Goal: Communication & Community: Answer question/provide support

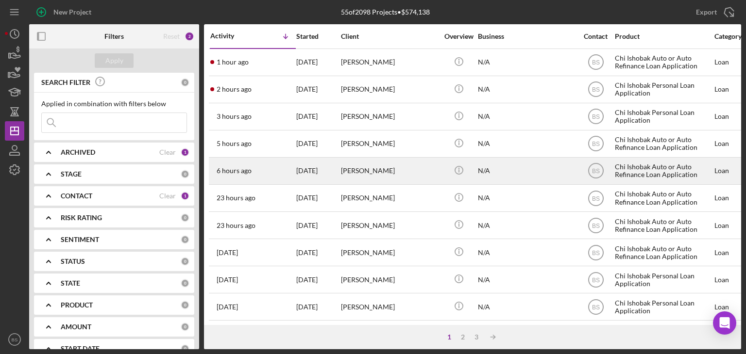
click at [264, 167] on div "6 hours ago [PERSON_NAME]" at bounding box center [252, 171] width 85 height 26
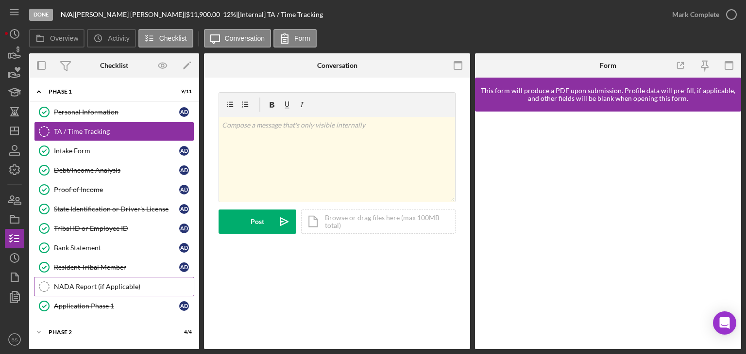
scroll to position [39, 0]
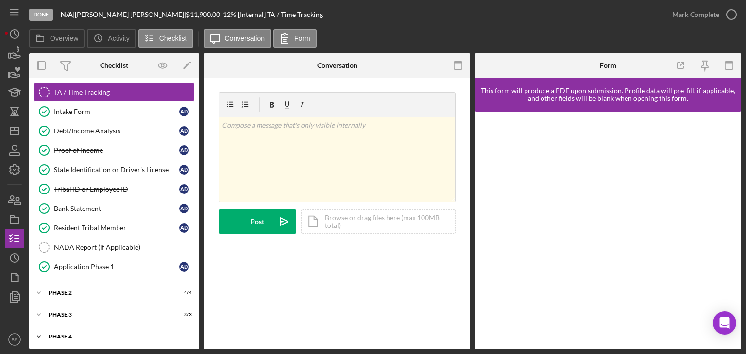
click at [132, 328] on div "Icon/Expander Phase 4 2 / 10" at bounding box center [114, 336] width 170 height 19
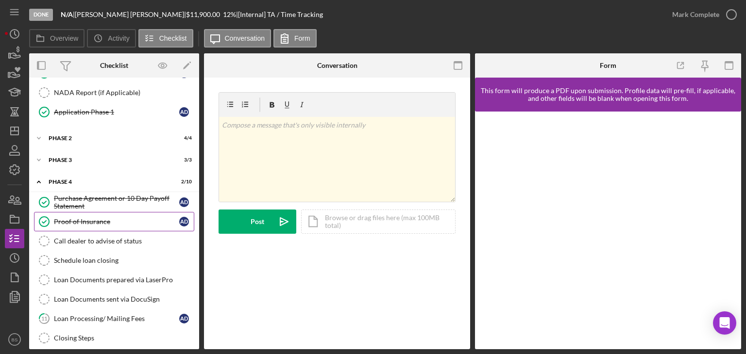
scroll to position [214, 0]
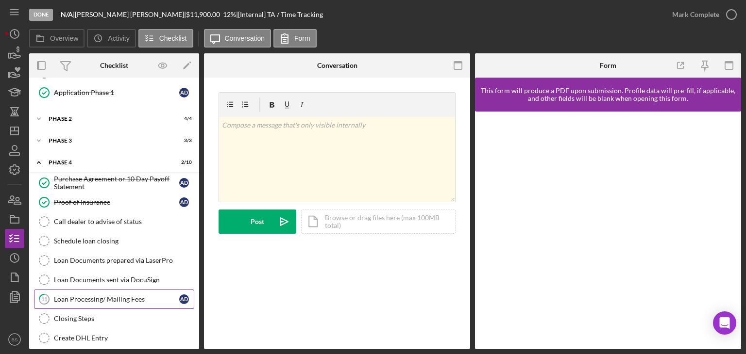
click at [134, 296] on div "Loan Processing/ Mailing Fees" at bounding box center [116, 300] width 125 height 8
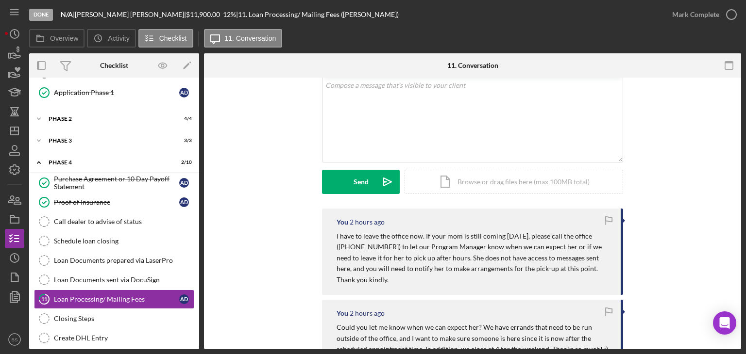
scroll to position [60, 0]
click at [408, 127] on div "v Color teal Color pink Remove color Add row above Add row below Add column bef…" at bounding box center [472, 119] width 300 height 85
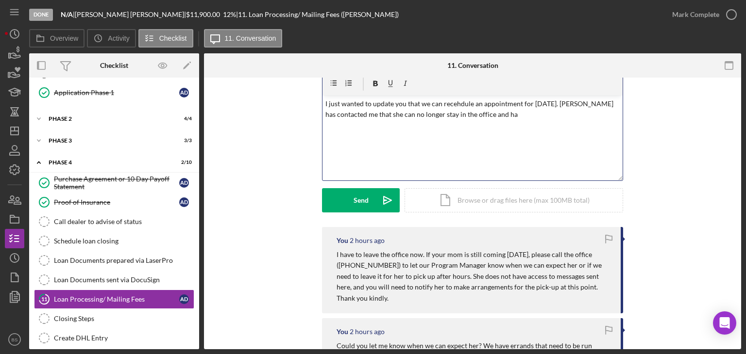
scroll to position [36, 0]
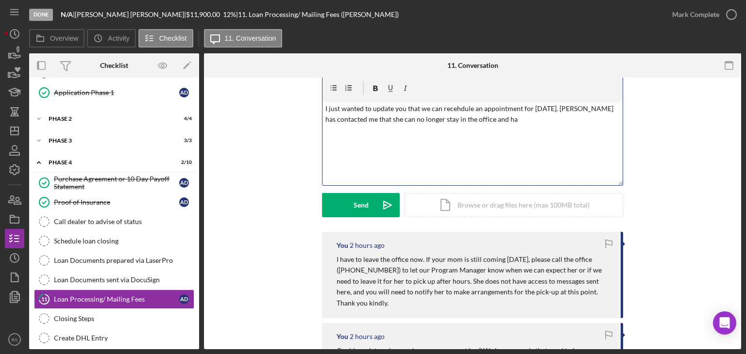
click at [325, 107] on p "I just wanted to update you that we can recehdule an appointment for [DATE]. [P…" at bounding box center [472, 114] width 295 height 22
click at [492, 108] on p "Hi [PERSON_NAME]. I just wanted to update you that we can recehdule an appointm…" at bounding box center [472, 114] width 295 height 22
click at [486, 109] on p "Hi [PERSON_NAME]. I just wanted to update you that we can recehdule an appointm…" at bounding box center [472, 114] width 295 height 22
click at [586, 109] on p "Hi [PERSON_NAME]. I just wanted to update you that we can reschedule an appoint…" at bounding box center [472, 114] width 295 height 22
click at [568, 117] on p "Hi [PERSON_NAME]. I just wanted to update you that we can reschedule an appoint…" at bounding box center [472, 119] width 295 height 33
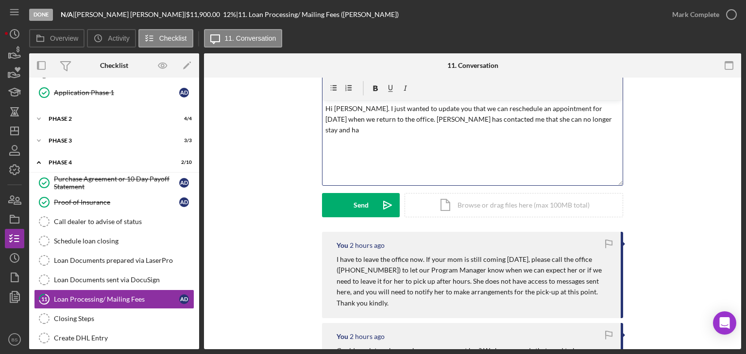
click at [568, 117] on p "Hi [PERSON_NAME]. I just wanted to update you that we can reschedule an appoint…" at bounding box center [472, 119] width 295 height 33
click at [400, 119] on p "Hi [PERSON_NAME]. I just wanted to update you that we can reschedule an appoint…" at bounding box center [472, 119] width 295 height 33
click at [523, 117] on p "Hi [PERSON_NAME]. I just wanted to update you that we can reschedule an appoint…" at bounding box center [472, 119] width 295 height 33
click at [402, 131] on p "Hi [PERSON_NAME]. I just wanted to update you that we can reschedule an appoint…" at bounding box center [472, 119] width 295 height 33
click at [407, 132] on p "Hi [PERSON_NAME]. I just wanted to update you that we can reschedule an appoint…" at bounding box center [472, 119] width 295 height 33
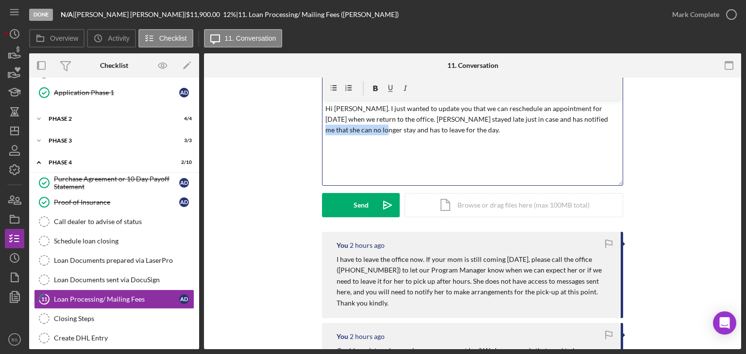
drag, startPoint x: 333, startPoint y: 130, endPoint x: 553, endPoint y: 121, distance: 220.6
click at [553, 121] on p "Hi [PERSON_NAME]. I just wanted to update you that we can reschedule an appoint…" at bounding box center [472, 119] width 295 height 33
click at [536, 129] on p "Hi [PERSON_NAME]. I just wanted to update you that we can reschedule an appoint…" at bounding box center [472, 119] width 295 height 33
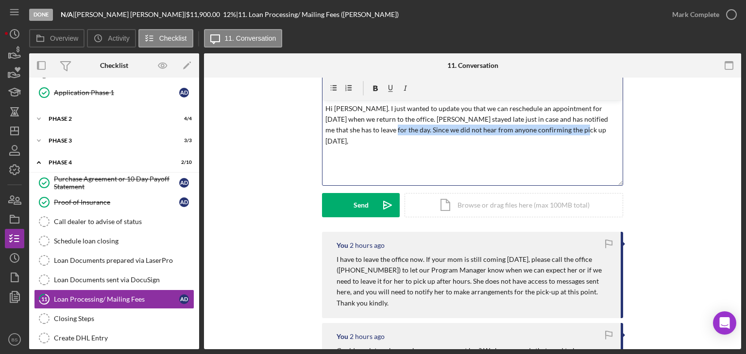
drag, startPoint x: 536, startPoint y: 129, endPoint x: 336, endPoint y: 126, distance: 199.6
click at [336, 126] on p "Hi [PERSON_NAME]. I just wanted to update you that we can reschedule an appoint…" at bounding box center [472, 125] width 295 height 44
click at [489, 129] on p "Hi [PERSON_NAME]. I just wanted to update you that we can reschedule an appoint…" at bounding box center [472, 119] width 295 height 33
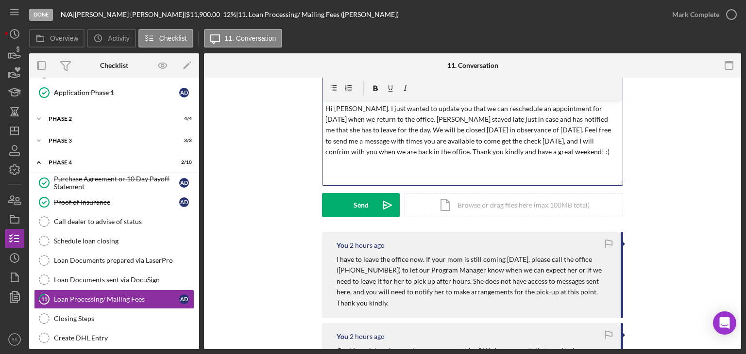
click at [538, 144] on p "Hi [PERSON_NAME]. I just wanted to update you that we can reschedule an appoint…" at bounding box center [472, 130] width 295 height 54
click at [334, 143] on p "Hi [PERSON_NAME]. I just wanted to update you that we can reschedule an appoint…" at bounding box center [472, 130] width 295 height 54
click at [467, 109] on p "Hi [PERSON_NAME]. I just wanted to update you that we can reschedule an appoint…" at bounding box center [472, 130] width 295 height 54
click at [342, 130] on p "Hi [PERSON_NAME]. I just wanted to update you that we will reschedule an appoin…" at bounding box center [472, 130] width 295 height 54
click at [488, 155] on p "Hi [PERSON_NAME]. I just wanted to update you that we will reschedule an appoin…" at bounding box center [472, 135] width 295 height 65
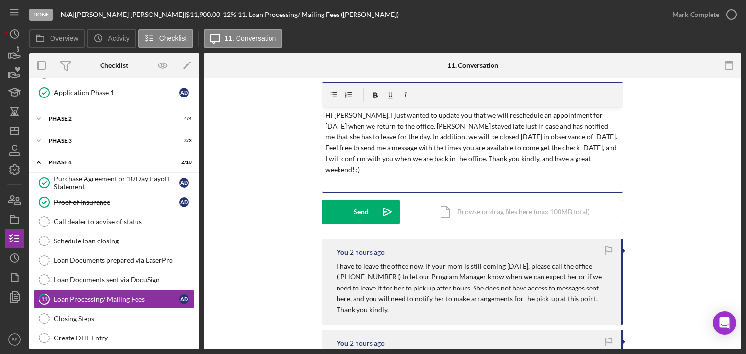
scroll to position [27, 0]
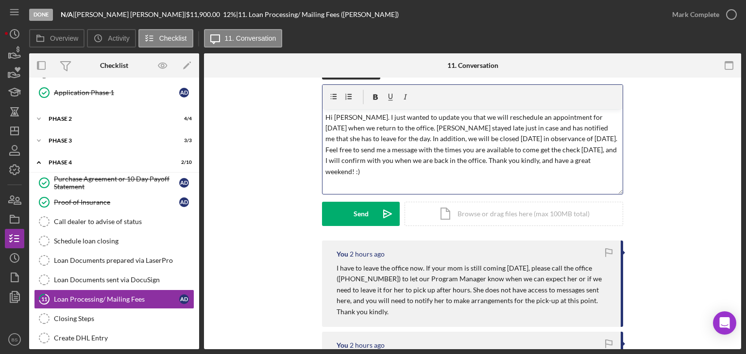
click at [467, 129] on p "Hi [PERSON_NAME]. I just wanted to update you that we will reschedule an appoin…" at bounding box center [472, 144] width 295 height 65
drag, startPoint x: 438, startPoint y: 139, endPoint x: 381, endPoint y: 141, distance: 57.3
click at [381, 141] on p "Hi [PERSON_NAME]. I just wanted to update you that we will reschedule an appoin…" at bounding box center [472, 144] width 295 height 65
click at [521, 139] on p "Hi [PERSON_NAME]. I just wanted to update you that we will reschedule an appoin…" at bounding box center [472, 144] width 295 height 65
click at [400, 128] on p "Hi [PERSON_NAME]. I just wanted to update you that we will reschedule an appoin…" at bounding box center [472, 150] width 295 height 76
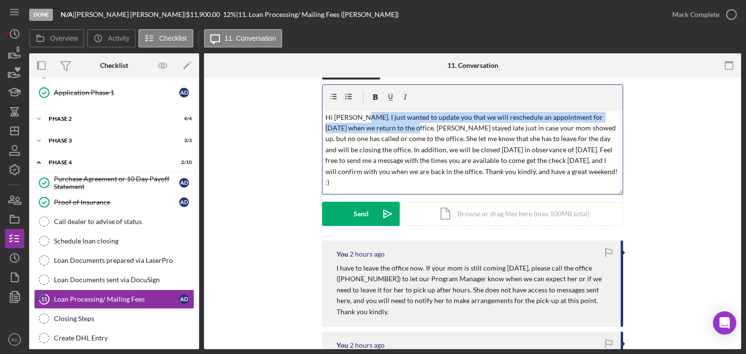
drag, startPoint x: 382, startPoint y: 130, endPoint x: 353, endPoint y: 117, distance: 30.7
click at [353, 117] on p "Hi [PERSON_NAME]. I just wanted to update you that we will reschedule an appoin…" at bounding box center [472, 150] width 295 height 76
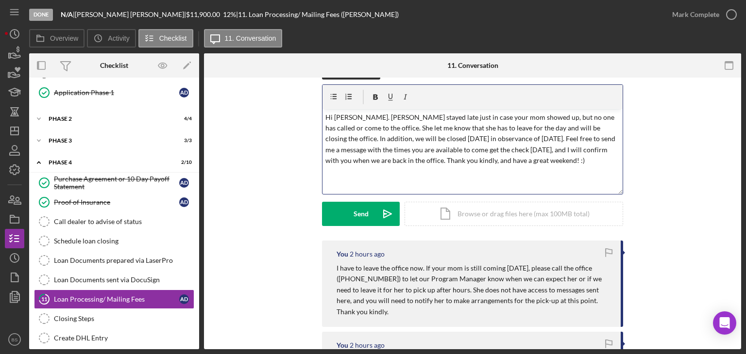
click at [372, 162] on p "Hi [PERSON_NAME]. [PERSON_NAME] stayed late just in case your mom showed up, bu…" at bounding box center [472, 139] width 295 height 54
click at [544, 151] on p "Hi [PERSON_NAME]. [PERSON_NAME] stayed late just in case your mom showed up, bu…" at bounding box center [472, 139] width 295 height 54
click at [454, 146] on p "Hi [PERSON_NAME]. [PERSON_NAME] stayed late just in case your mom showed up, bu…" at bounding box center [472, 144] width 295 height 65
click at [488, 128] on p "Hi [PERSON_NAME]. [PERSON_NAME] stayed late just in case your mom showed up, bu…" at bounding box center [472, 144] width 295 height 65
click at [567, 127] on p "Hi [PERSON_NAME]. [PERSON_NAME] stayed late just in case your mom showed up, bu…" at bounding box center [472, 144] width 295 height 65
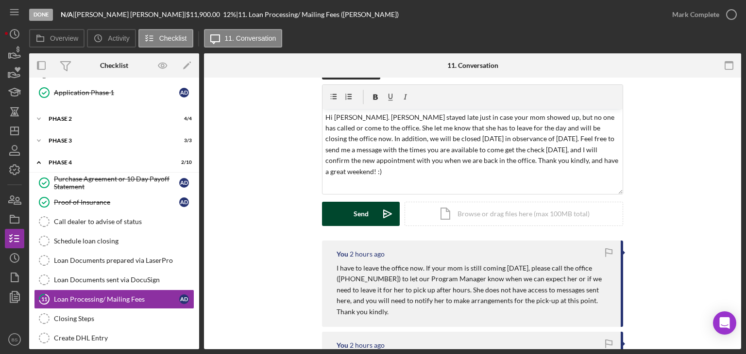
click at [384, 205] on icon "Icon/icon-invite-send" at bounding box center [387, 214] width 24 height 24
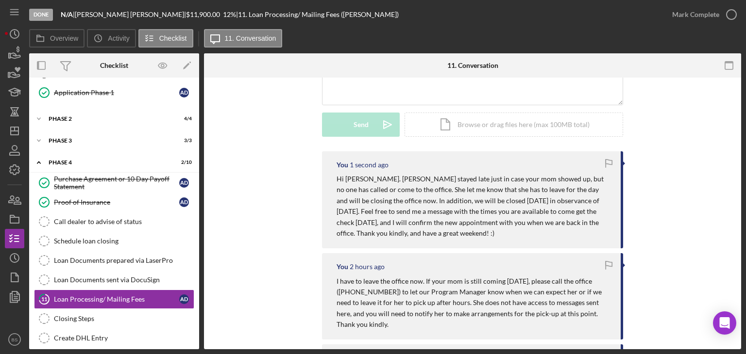
scroll to position [118, 0]
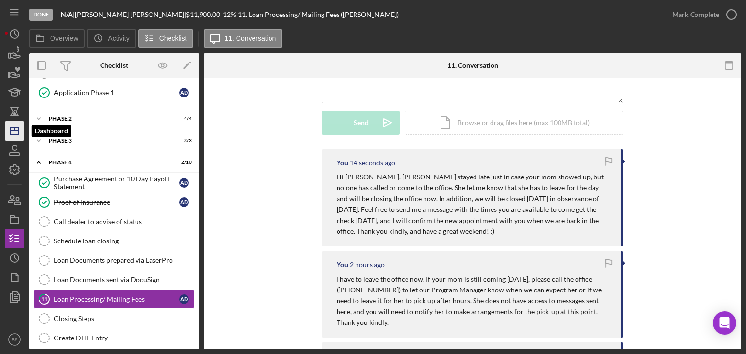
click at [13, 123] on icon "Icon/Dashboard" at bounding box center [14, 131] width 24 height 24
